Goal: Transaction & Acquisition: Subscribe to service/newsletter

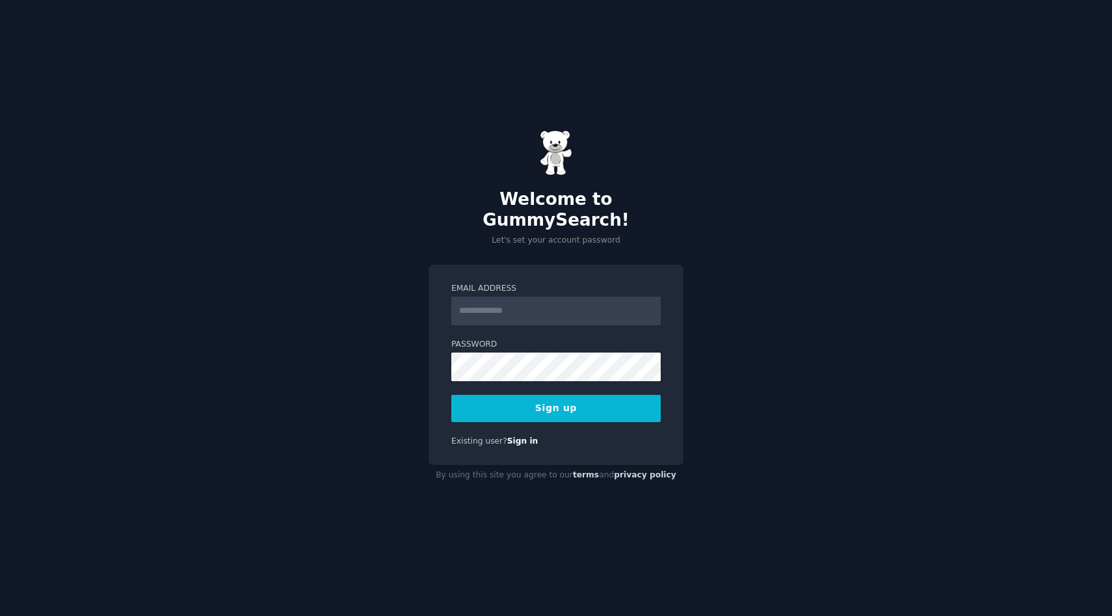
click at [533, 301] on input "Email Address" at bounding box center [555, 310] width 209 height 29
click at [734, 302] on div "Welcome to GummySearch! Let's set your account password Email Address Password …" at bounding box center [556, 308] width 1112 height 616
click at [519, 436] on link "Sign in" at bounding box center [522, 440] width 31 height 9
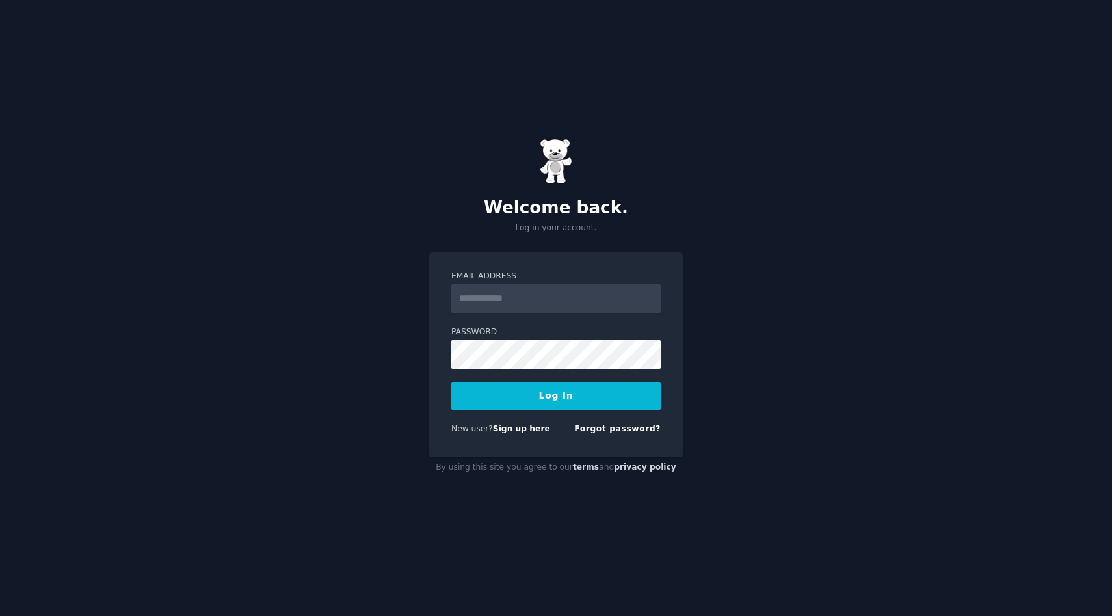
click at [467, 432] on span "New user?" at bounding box center [472, 428] width 42 height 9
click at [508, 425] on link "Sign up here" at bounding box center [521, 428] width 57 height 9
click at [513, 432] on link "Sign up here" at bounding box center [521, 428] width 57 height 9
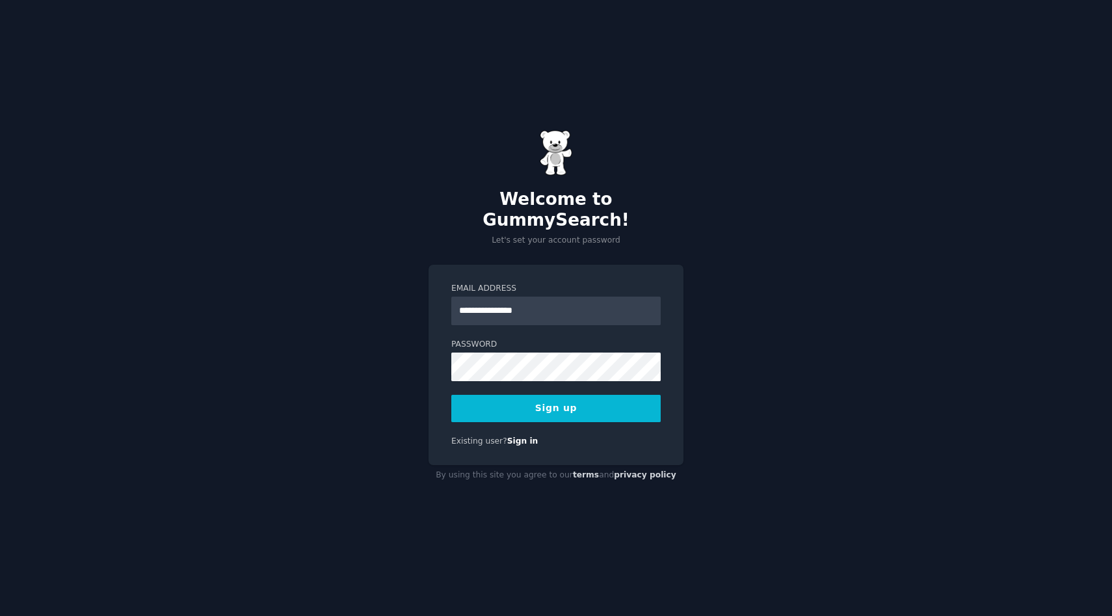
type input "**********"
click at [582, 395] on button "Sign up" at bounding box center [555, 408] width 209 height 27
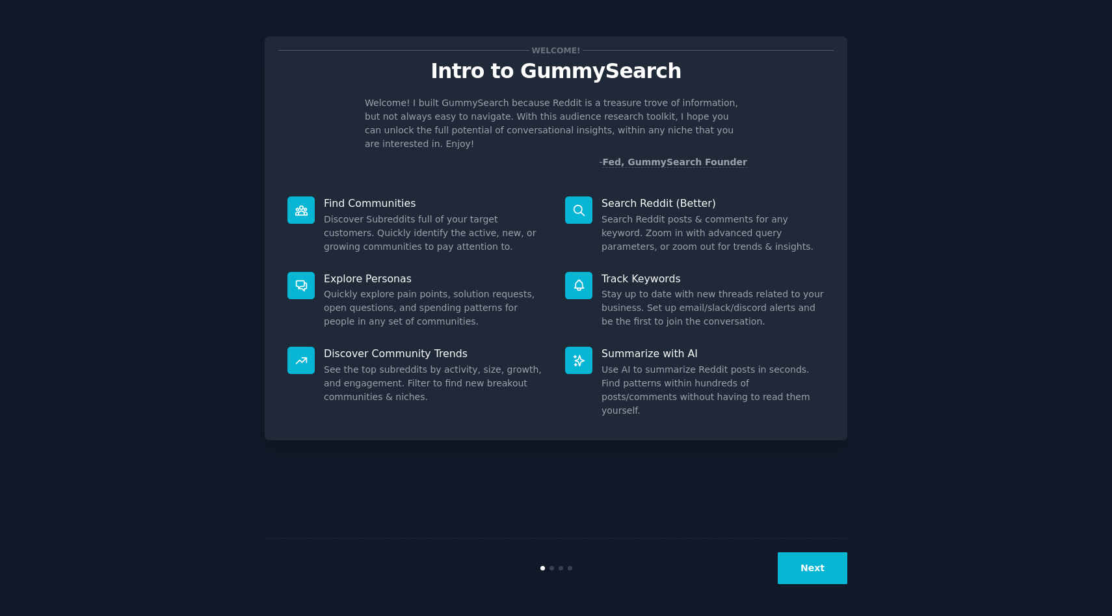
click at [569, 196] on div at bounding box center [578, 209] width 27 height 27
click at [593, 200] on div "Search Reddit (Better) Search Reddit posts & comments for any keyword. Zoom in …" at bounding box center [695, 224] width 278 height 75
click at [809, 580] on button "Next" at bounding box center [813, 568] width 70 height 32
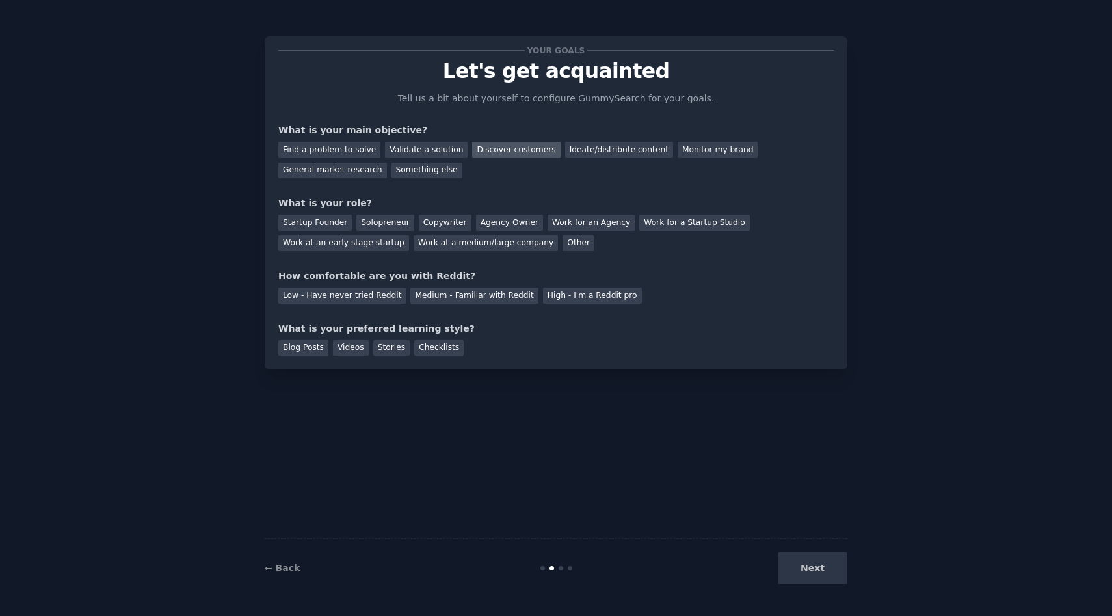
click at [509, 155] on div "Discover customers" at bounding box center [516, 150] width 88 height 16
click at [405, 151] on div "Validate a solution" at bounding box center [426, 150] width 83 height 16
click at [347, 149] on div "Find a problem to solve" at bounding box center [329, 150] width 102 height 16
click at [820, 563] on div "Next" at bounding box center [750, 568] width 194 height 32
click at [813, 570] on div "Next" at bounding box center [750, 568] width 194 height 32
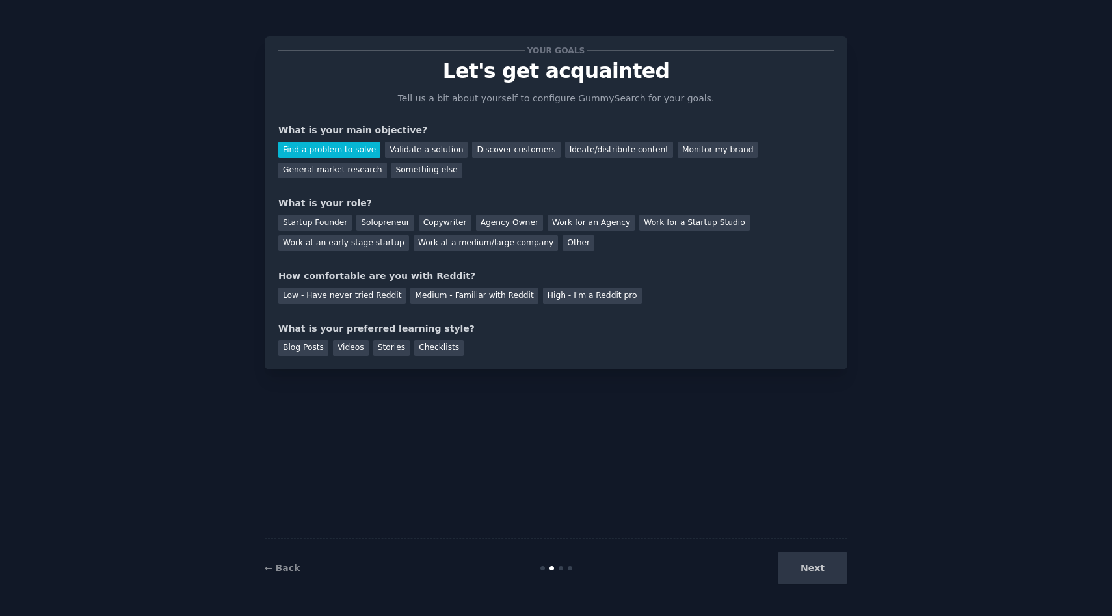
click at [813, 574] on div "Next" at bounding box center [750, 568] width 194 height 32
click at [584, 142] on div "Ideate/distribute content" at bounding box center [619, 150] width 108 height 16
click at [461, 235] on div "Work at a medium/large company" at bounding box center [485, 243] width 144 height 16
click at [465, 241] on div "Work at a medium/large company" at bounding box center [485, 243] width 144 height 16
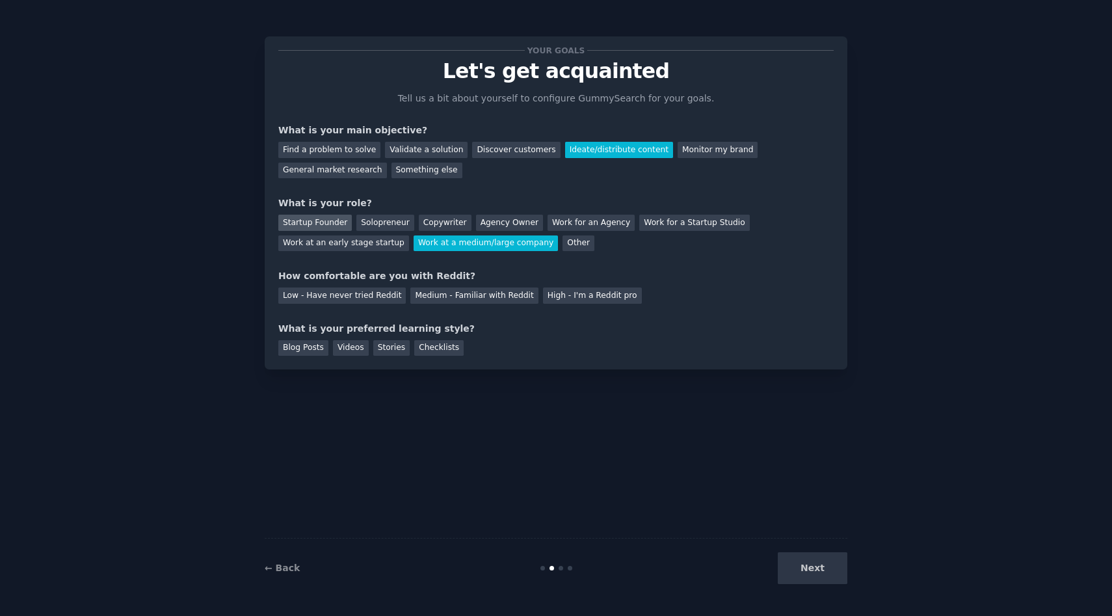
click at [328, 222] on div "Startup Founder" at bounding box center [314, 223] width 73 height 16
click at [385, 223] on div "Solopreneur" at bounding box center [384, 223] width 57 height 16
click at [672, 223] on div "Work for a Startup Studio" at bounding box center [694, 223] width 110 height 16
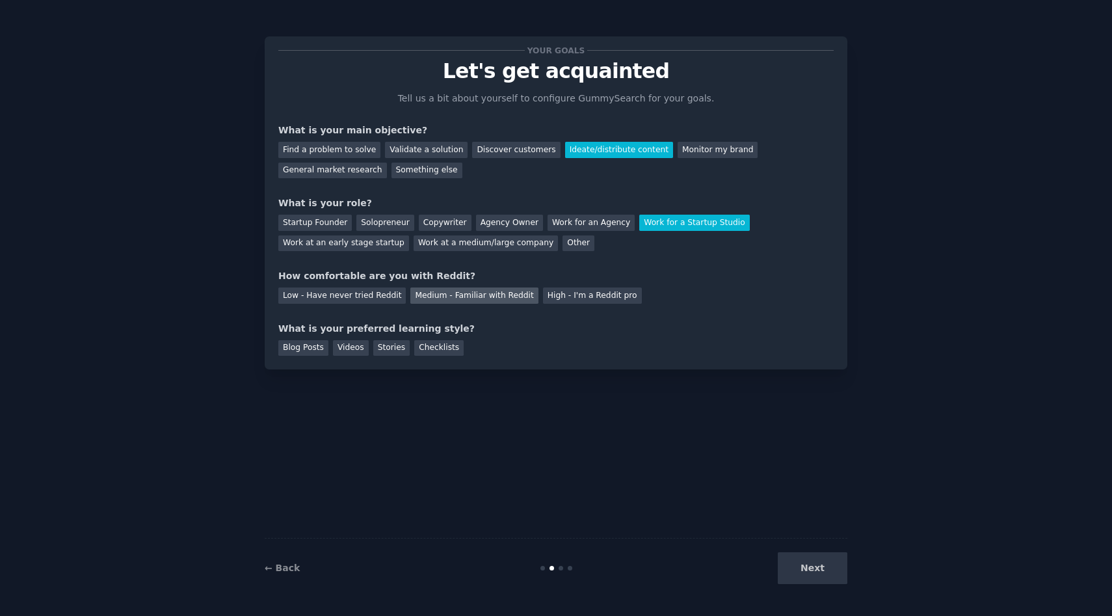
click at [453, 299] on div "Medium - Familiar with Reddit" at bounding box center [473, 295] width 127 height 16
click at [299, 344] on div "Blog Posts" at bounding box center [303, 348] width 50 height 16
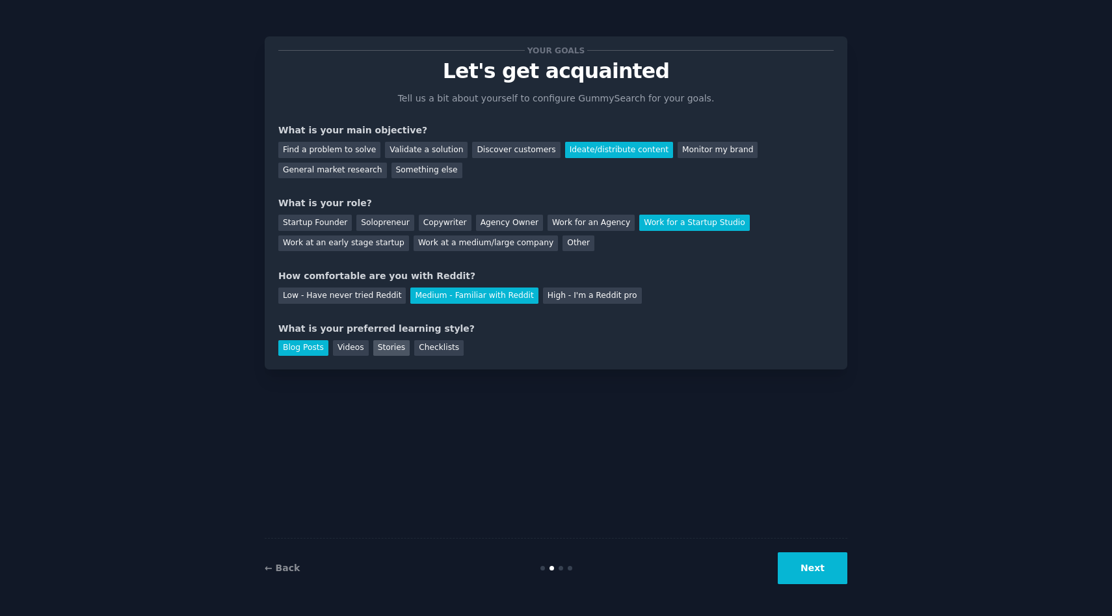
click at [377, 348] on div "Stories" at bounding box center [391, 348] width 36 height 16
click at [352, 347] on div "Videos" at bounding box center [351, 348] width 36 height 16
click at [384, 351] on div "Stories" at bounding box center [391, 348] width 36 height 16
click at [293, 347] on div "Blog Posts" at bounding box center [303, 348] width 50 height 16
click at [835, 582] on button "Next" at bounding box center [813, 568] width 70 height 32
